Goal: Task Accomplishment & Management: Use online tool/utility

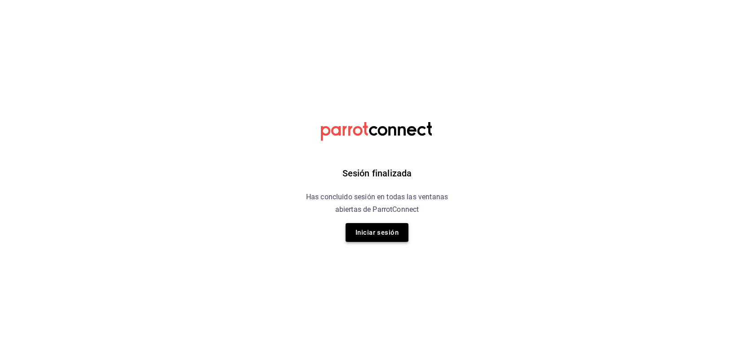
click at [386, 237] on button "Iniciar sesión" at bounding box center [377, 232] width 63 height 19
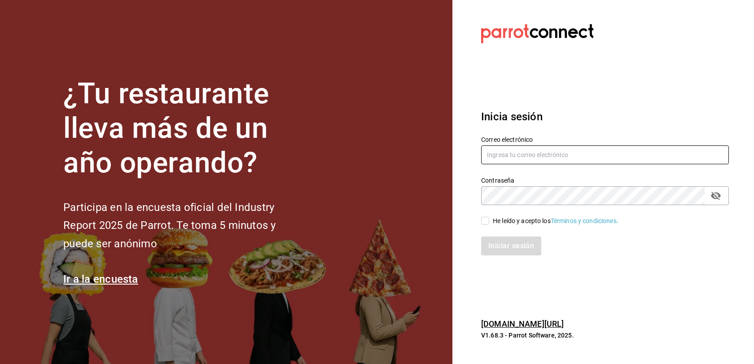
type input "multiuser@adamanta.com"
click at [485, 217] on input "He leído y acepto los Términos y condiciones." at bounding box center [485, 221] width 8 height 8
checkbox input "true"
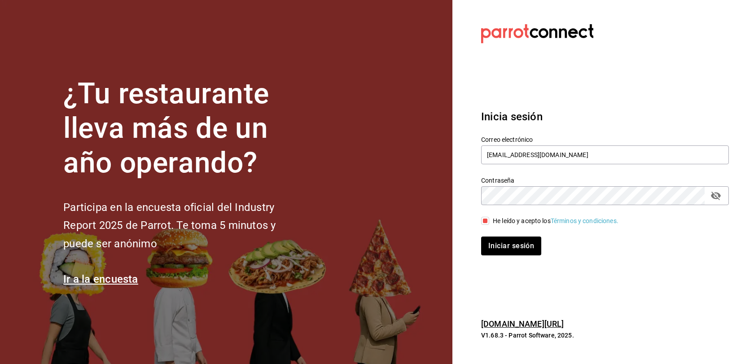
click at [500, 263] on div "Inicia sesión Correo electrónico multiuser@adamanta.com Contraseña Contraseña H…" at bounding box center [601, 182] width 241 height 168
click at [500, 255] on button "Iniciar sesión" at bounding box center [511, 246] width 61 height 19
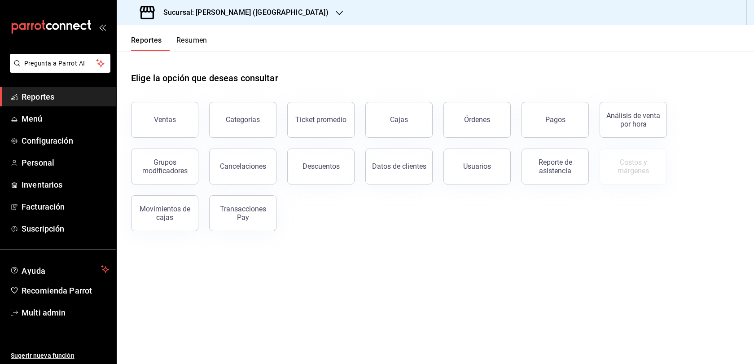
click at [279, 17] on h3 "Sucursal: [PERSON_NAME] ([GEOGRAPHIC_DATA])" at bounding box center [242, 12] width 172 height 11
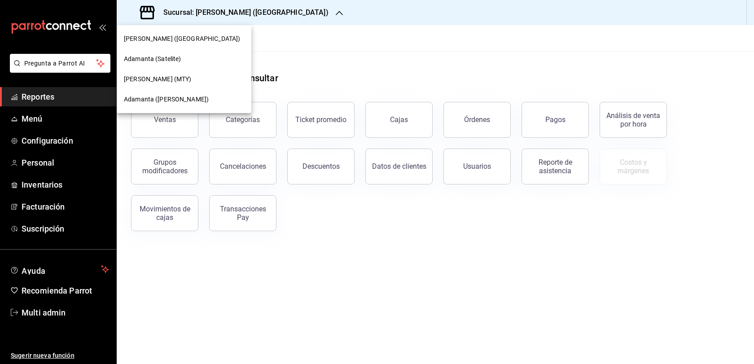
click at [180, 105] on div "Adamanta ([PERSON_NAME])" at bounding box center [184, 99] width 135 height 20
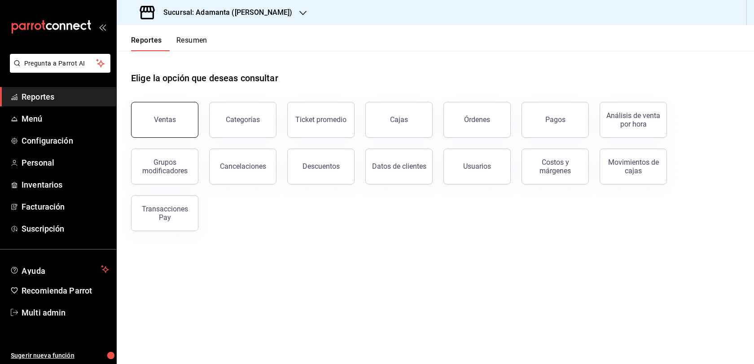
click at [190, 131] on button "Ventas" at bounding box center [164, 120] width 67 height 36
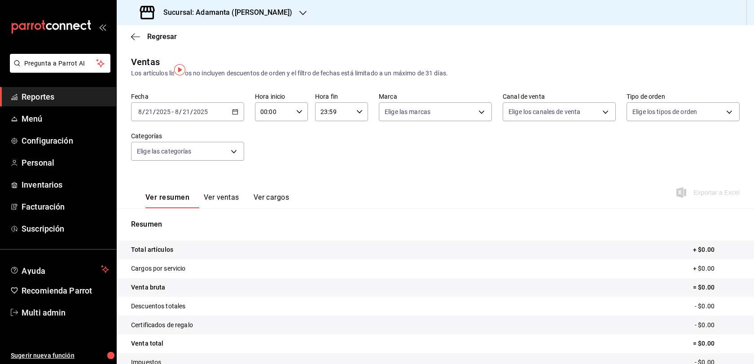
click at [236, 115] on icon "button" at bounding box center [235, 112] width 6 height 6
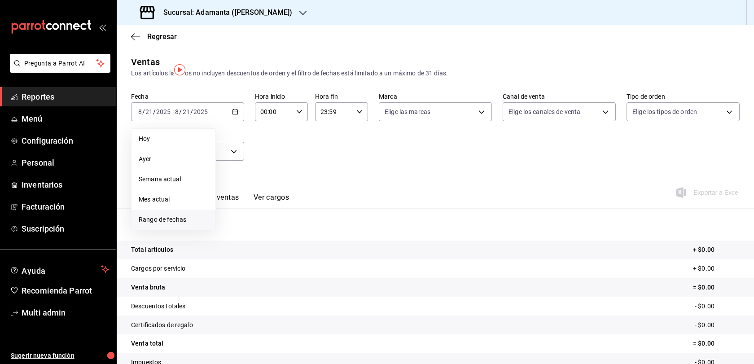
click at [169, 224] on span "Rango de fechas" at bounding box center [174, 219] width 70 height 9
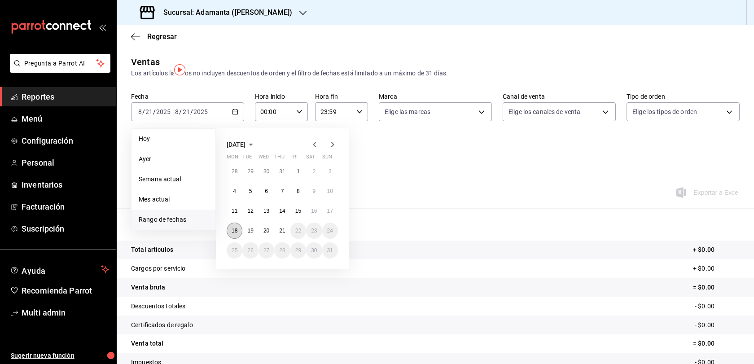
click at [242, 239] on button "18" at bounding box center [235, 231] width 16 height 16
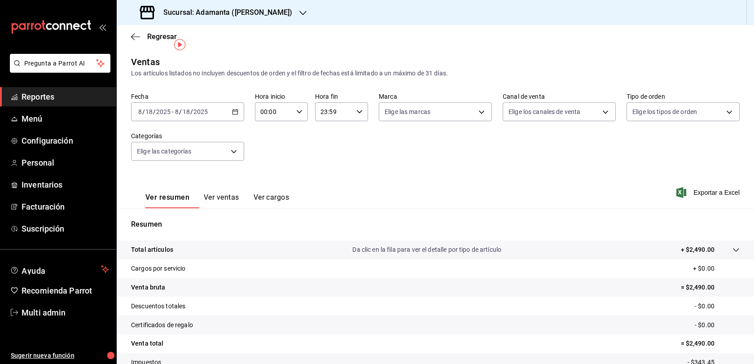
scroll to position [96, 0]
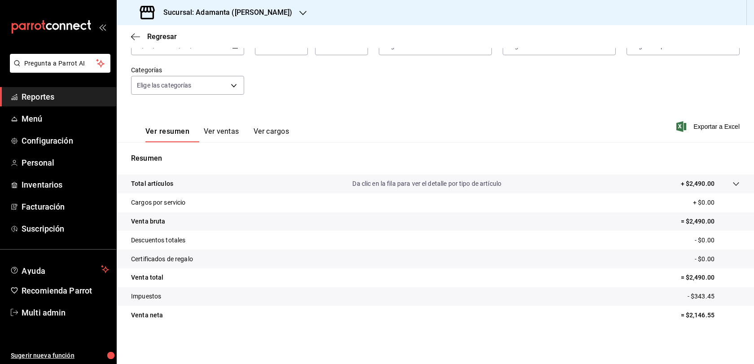
click at [239, 127] on button "Ver ventas" at bounding box center [221, 134] width 35 height 15
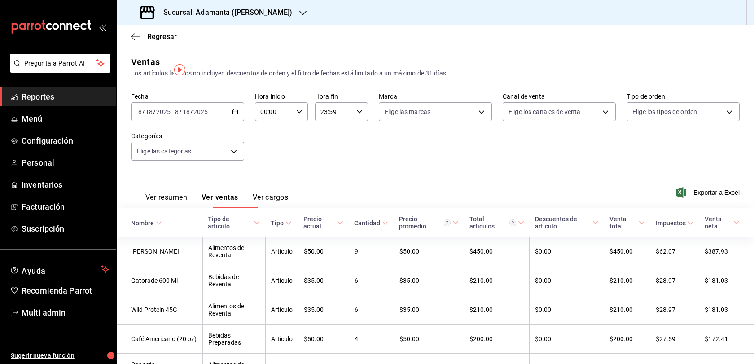
click at [181, 208] on button "Ver resumen" at bounding box center [166, 200] width 42 height 15
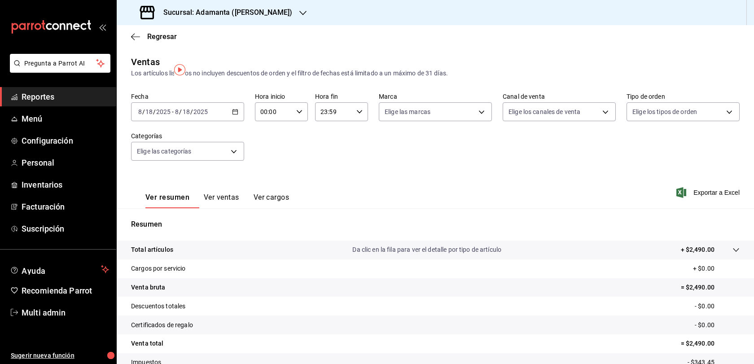
click at [233, 119] on div "[DATE] [DATE] - [DATE] [DATE]" at bounding box center [187, 111] width 113 height 19
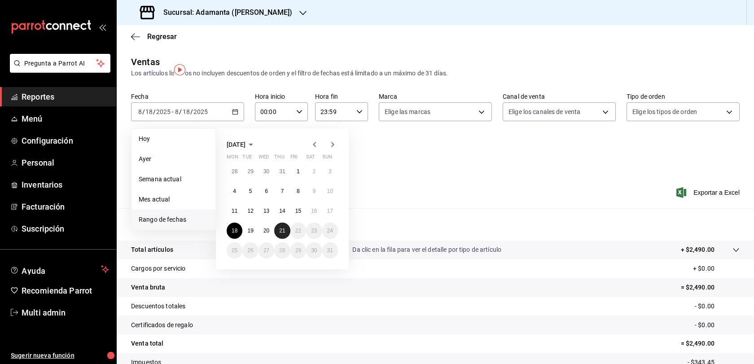
click at [285, 234] on abbr "21" at bounding box center [282, 231] width 6 height 6
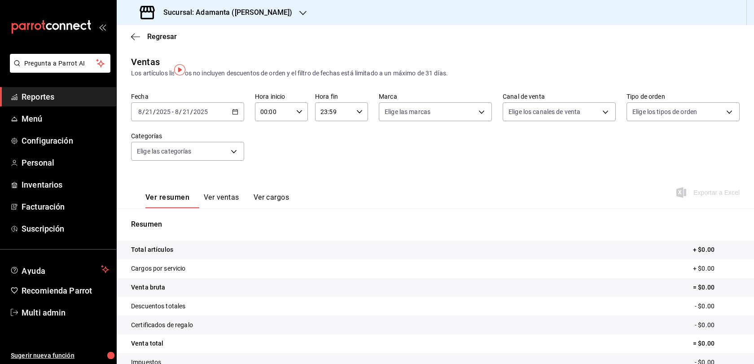
click at [229, 121] on div "[DATE] [DATE] - [DATE] [DATE]" at bounding box center [187, 111] width 113 height 19
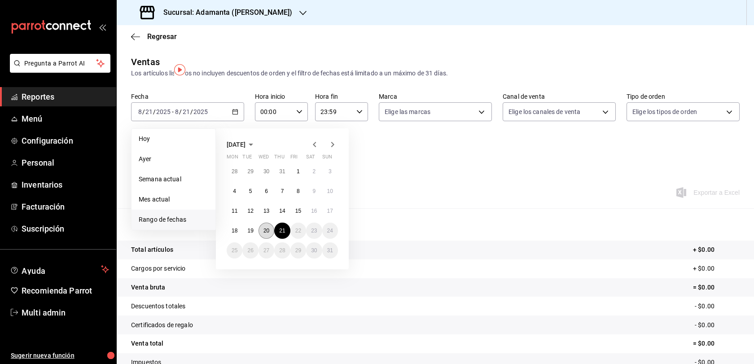
click at [269, 234] on abbr "20" at bounding box center [266, 231] width 6 height 6
